Goal: Find specific page/section

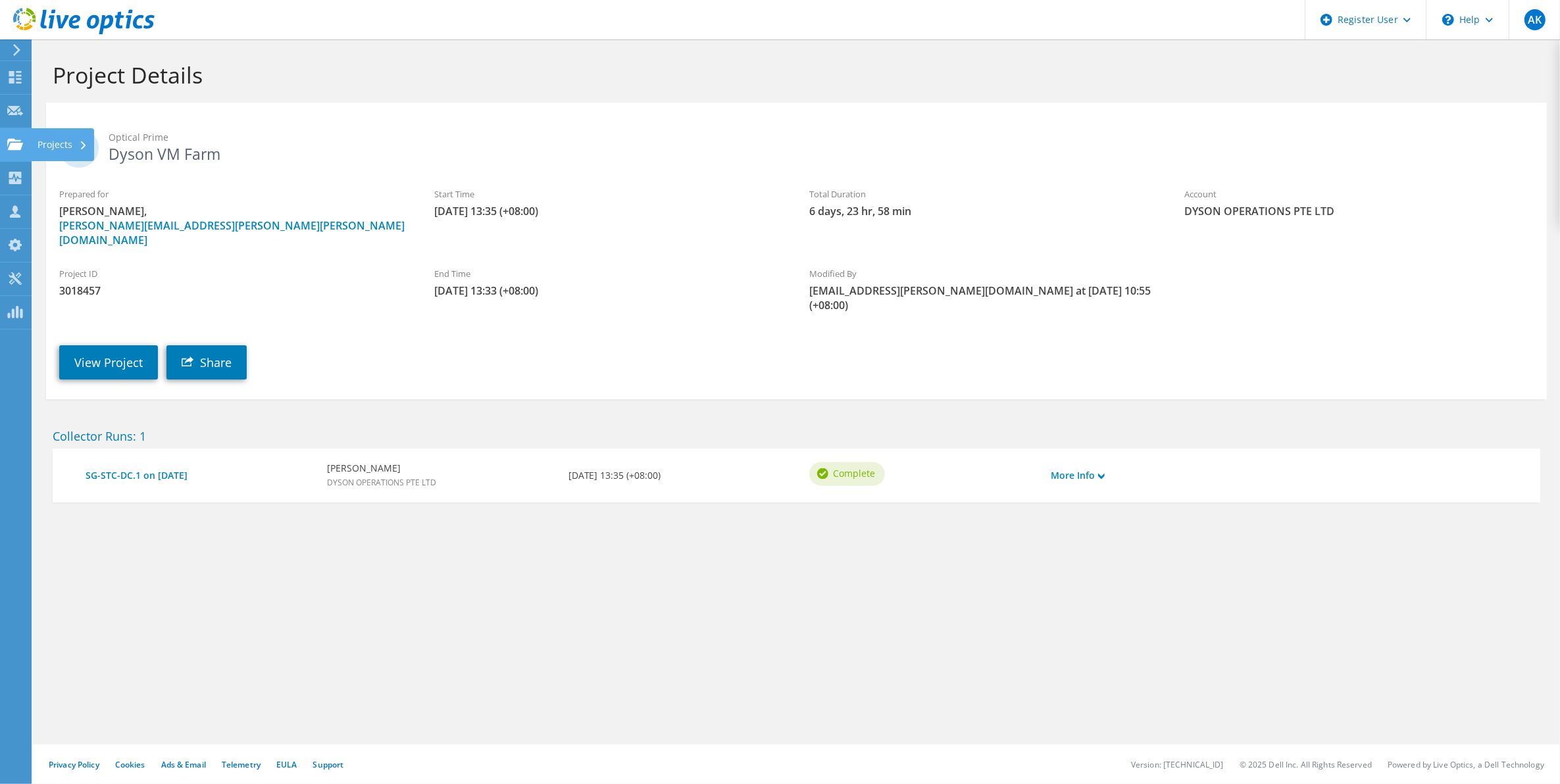
click at [11, 142] on use at bounding box center [15, 144] width 16 height 11
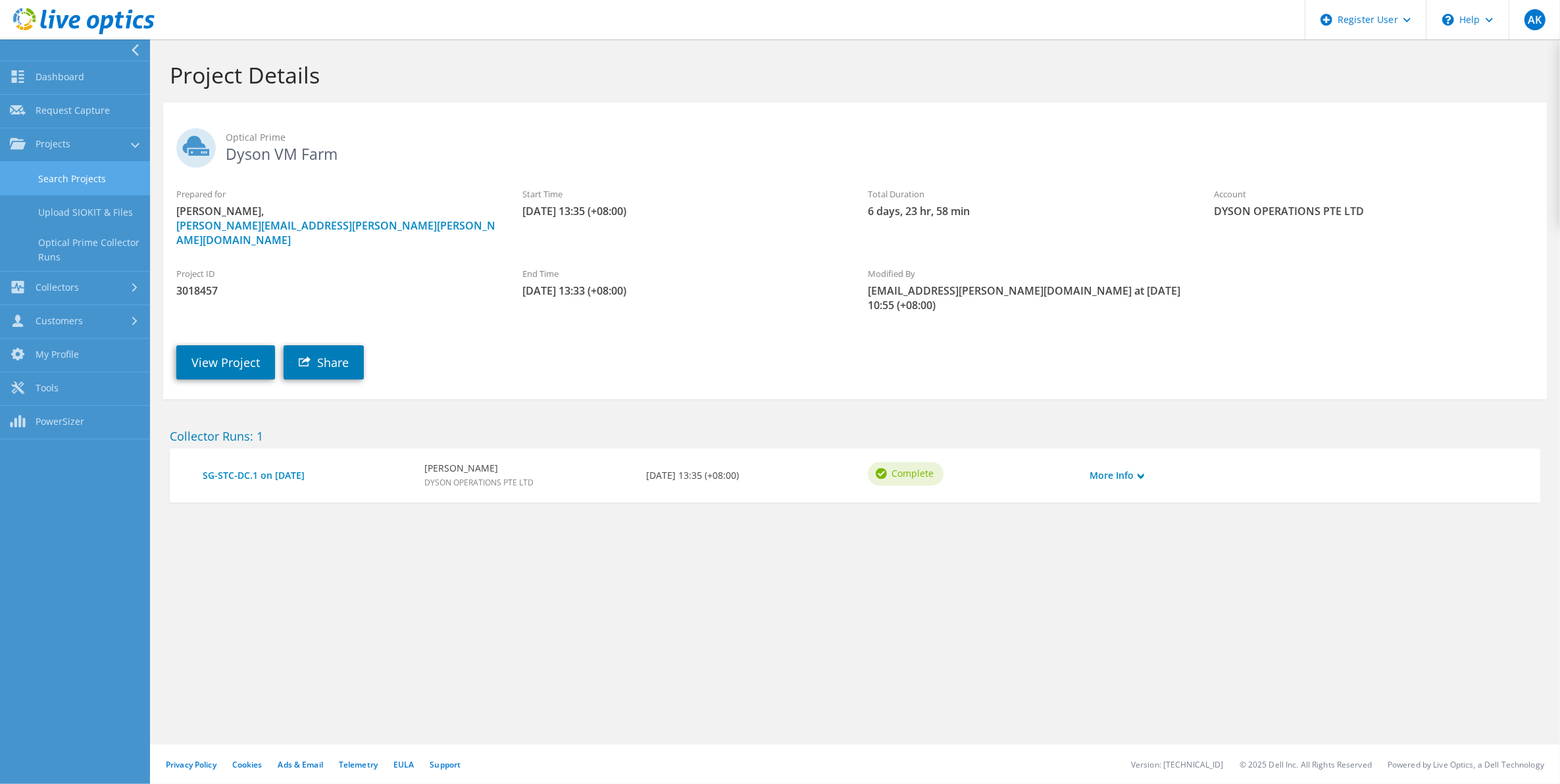
click at [63, 186] on link "Search Projects" at bounding box center [75, 179] width 150 height 34
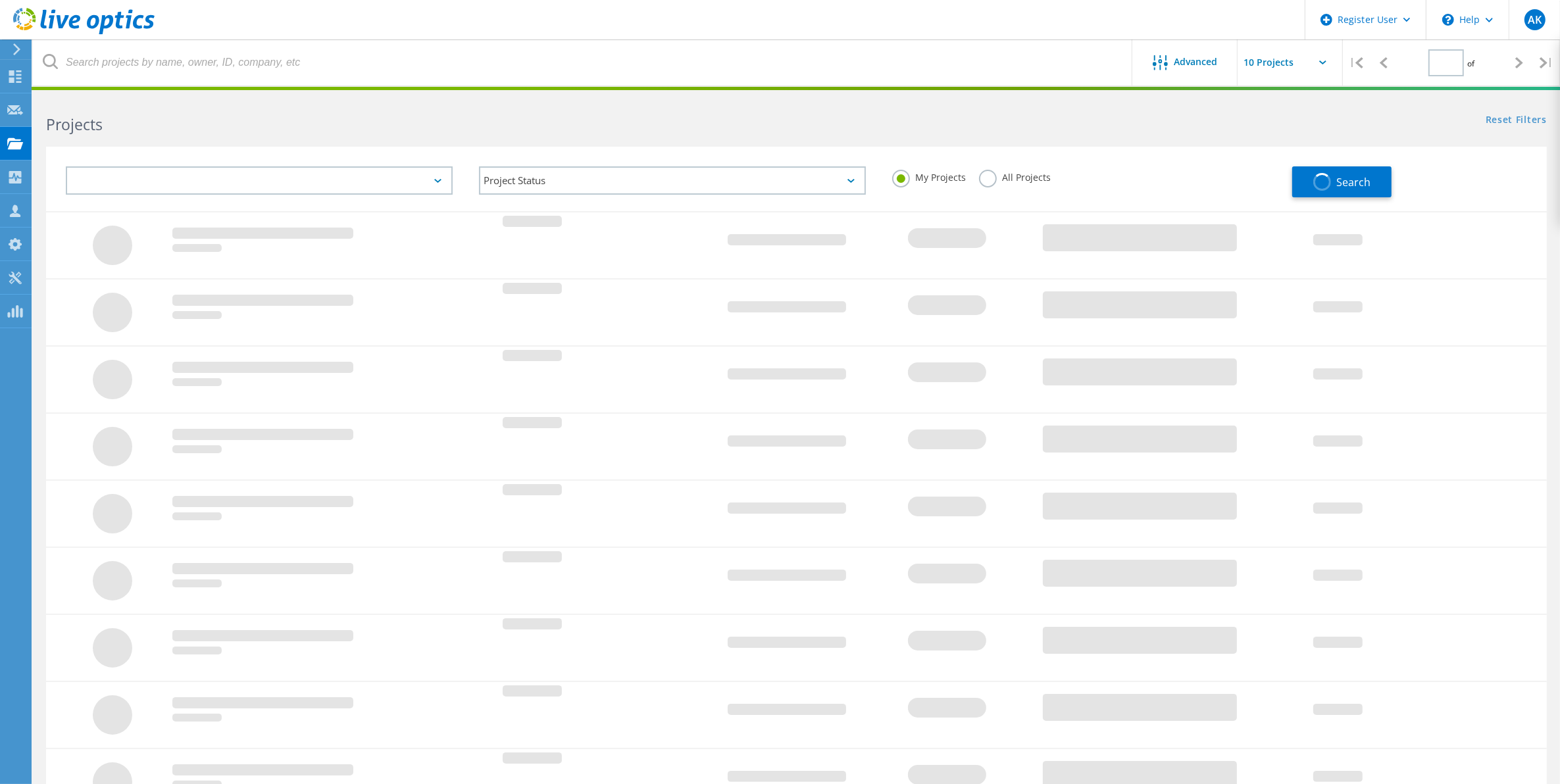
type input "1"
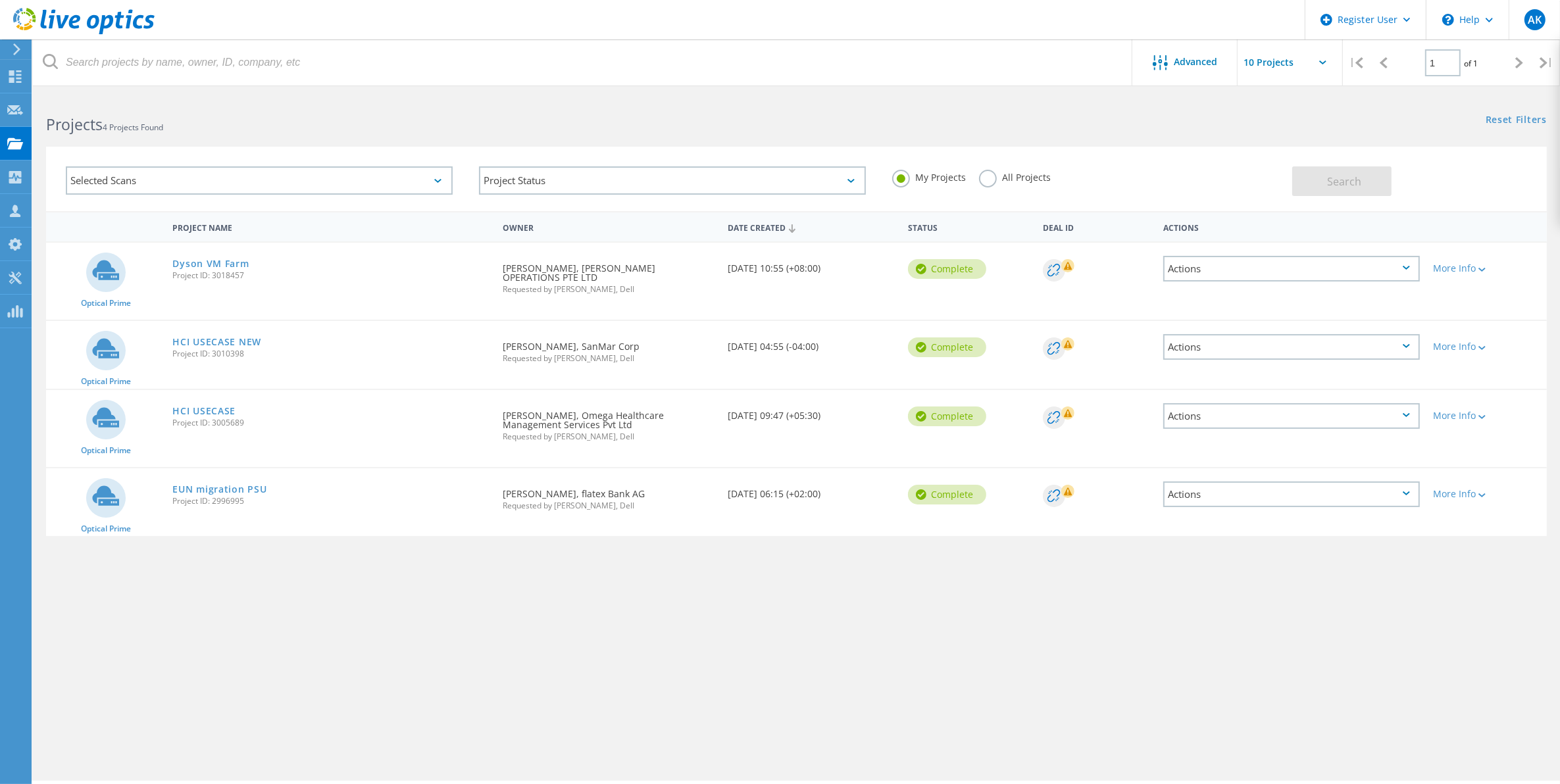
click at [200, 271] on span "Project ID: 3018457" at bounding box center [331, 275] width 317 height 8
click at [209, 260] on link "Dyson VM Farm" at bounding box center [210, 264] width 76 height 9
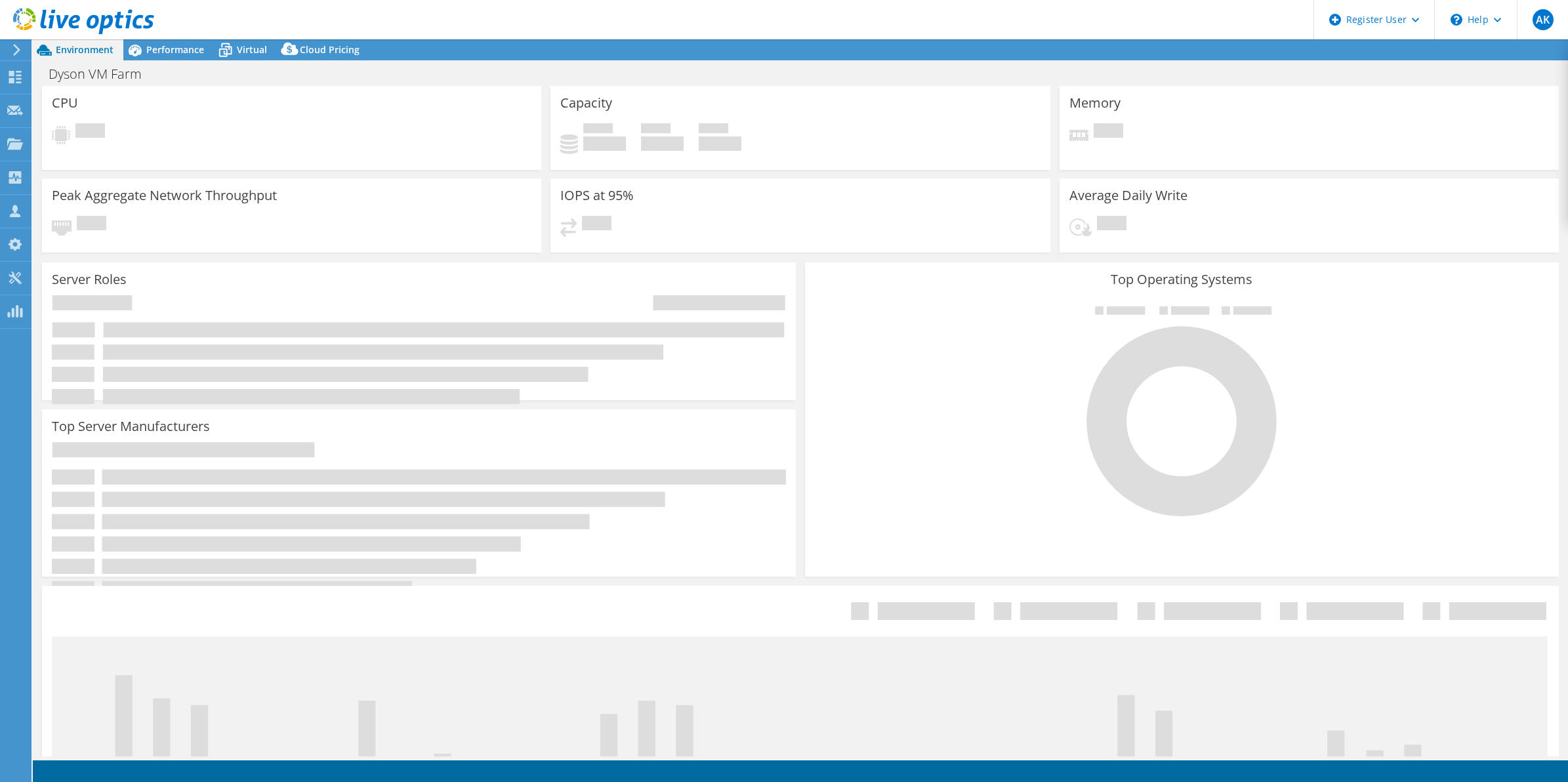
select select "USD"
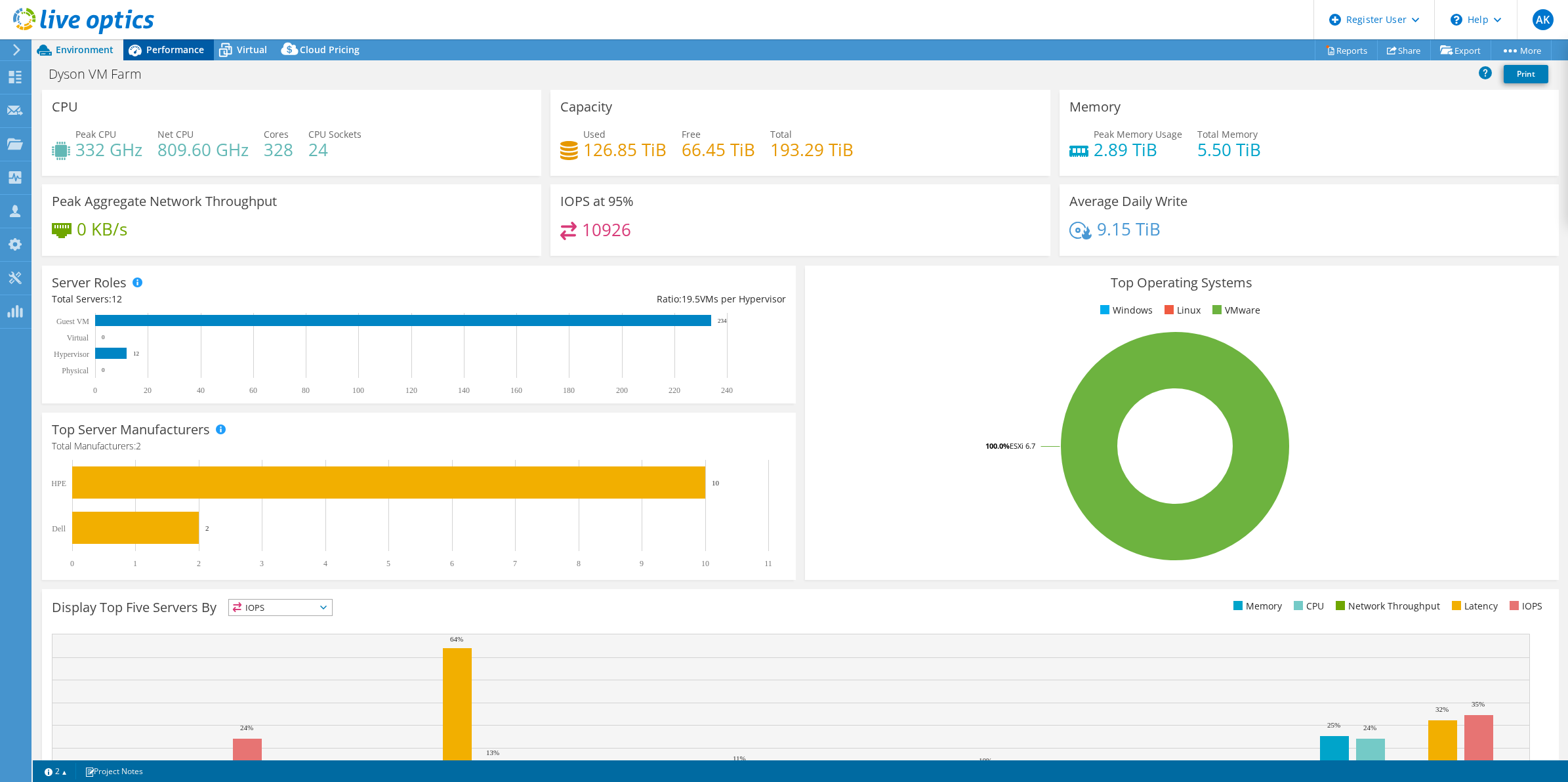
click at [155, 46] on span "Performance" at bounding box center [175, 50] width 58 height 13
